Goal: Task Accomplishment & Management: Use online tool/utility

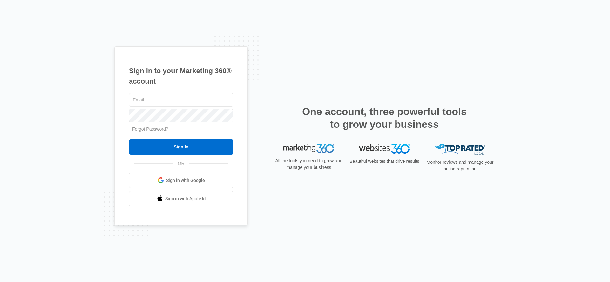
type input "[PERSON_NAME][EMAIL_ADDRESS][PERSON_NAME][DOMAIN_NAME]"
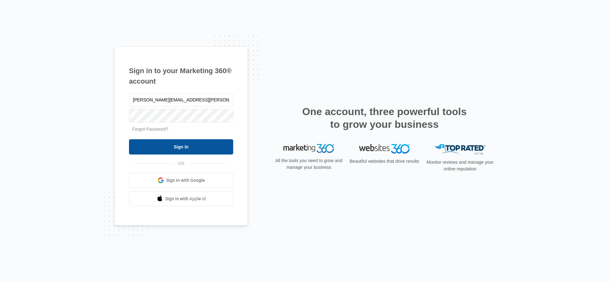
click at [184, 144] on input "Sign In" at bounding box center [181, 146] width 104 height 15
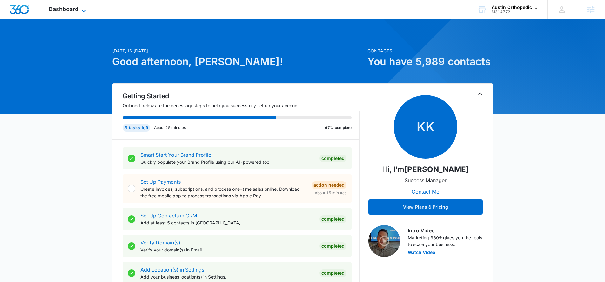
click at [57, 11] on span "Dashboard" at bounding box center [64, 9] width 30 height 7
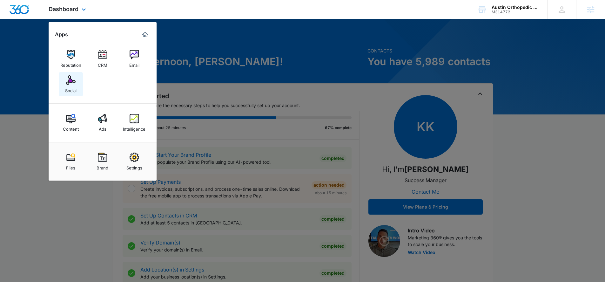
click at [72, 83] on img at bounding box center [71, 80] width 10 height 10
